Goal: Find specific page/section

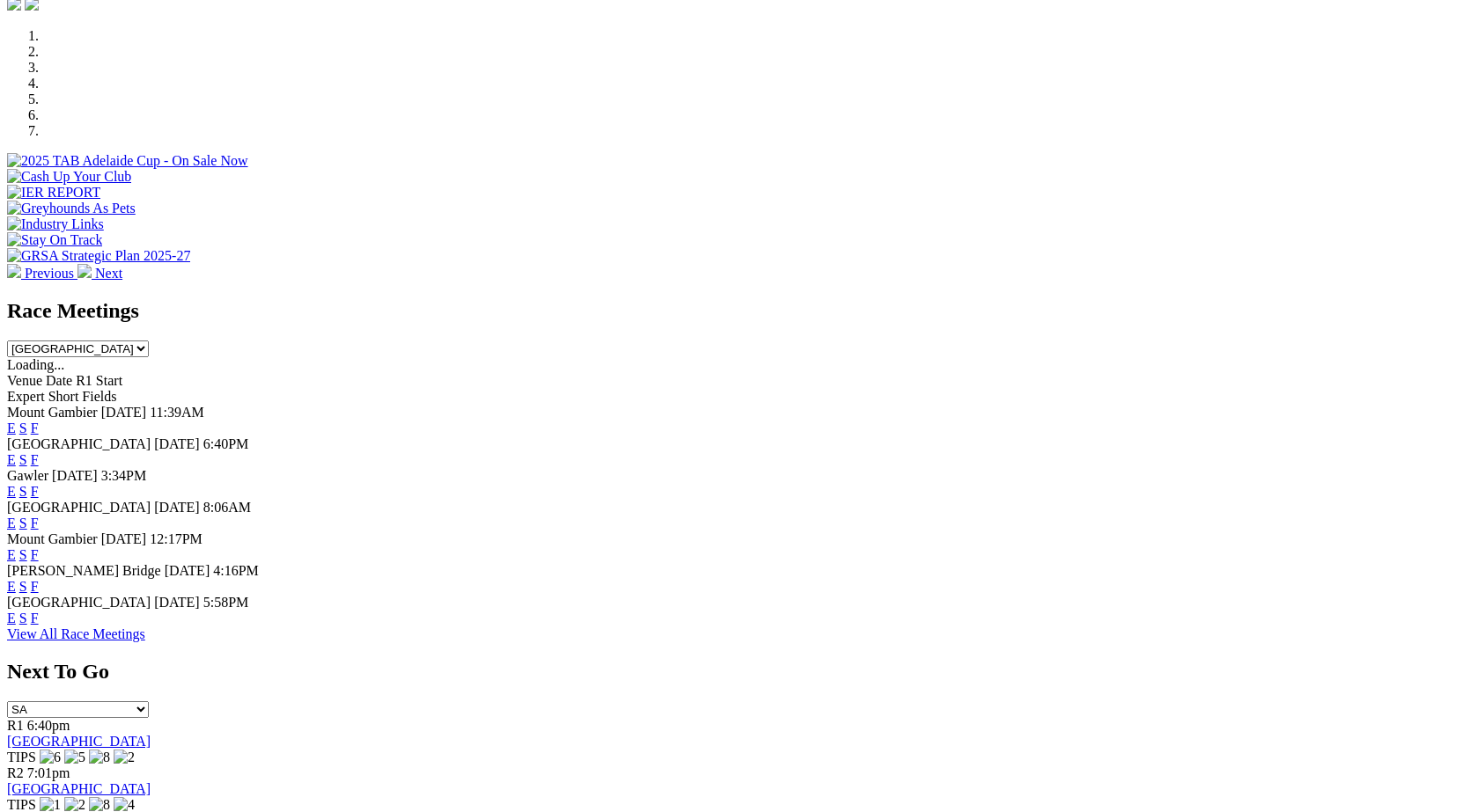
scroll to position [565, 0]
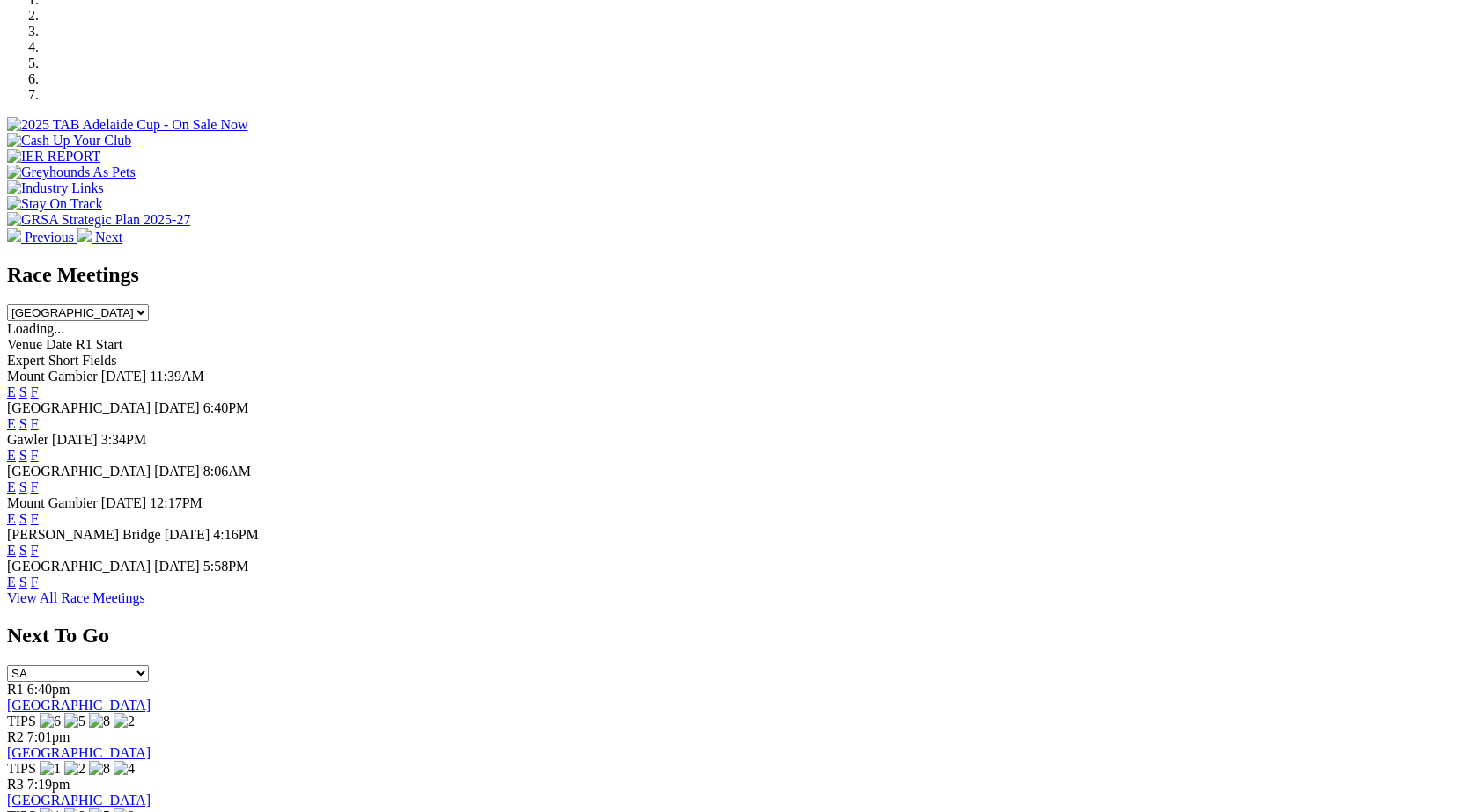
click at [38, 448] on link "F" at bounding box center [35, 455] width 8 height 15
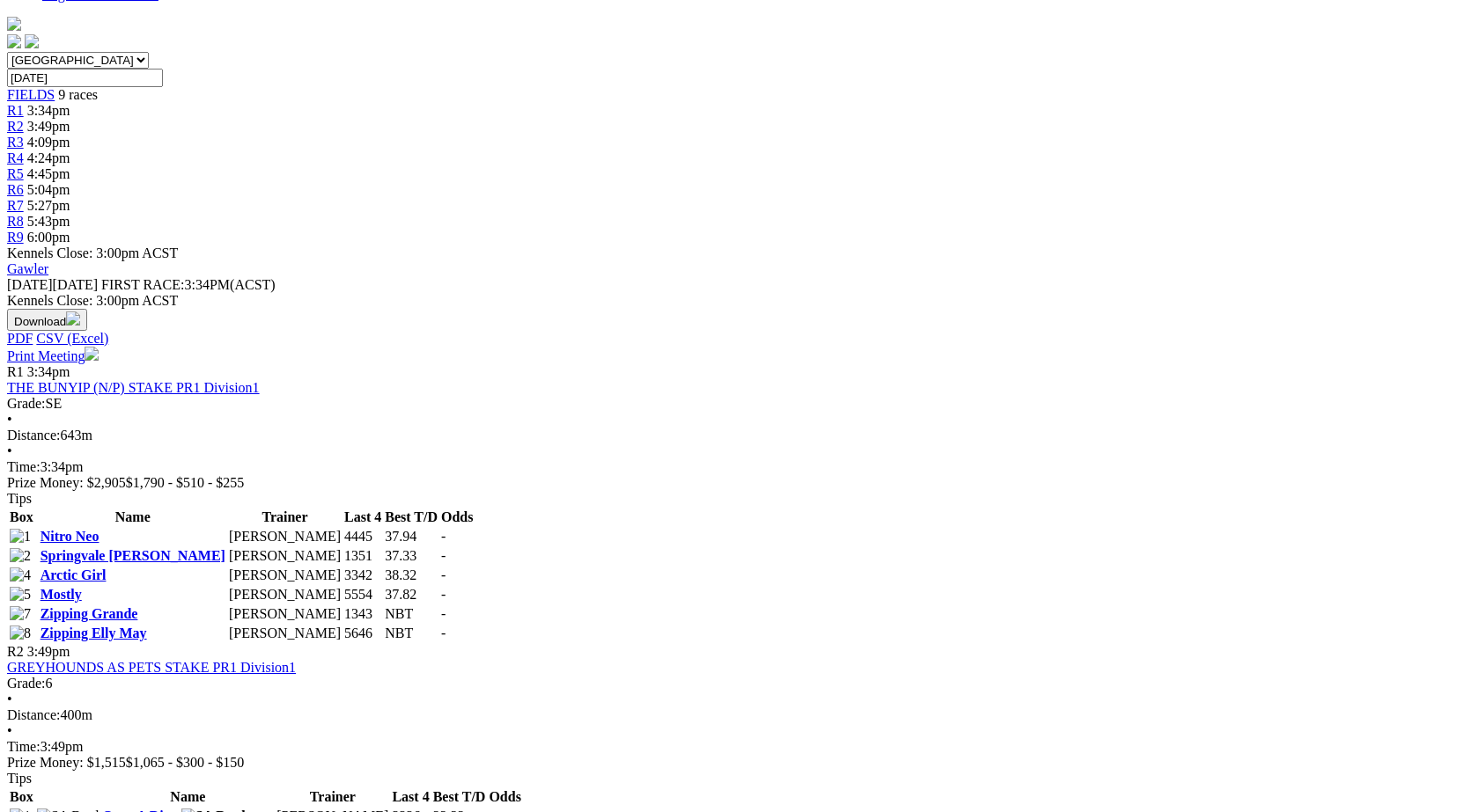
scroll to position [519, 0]
